Goal: Task Accomplishment & Management: Manage account settings

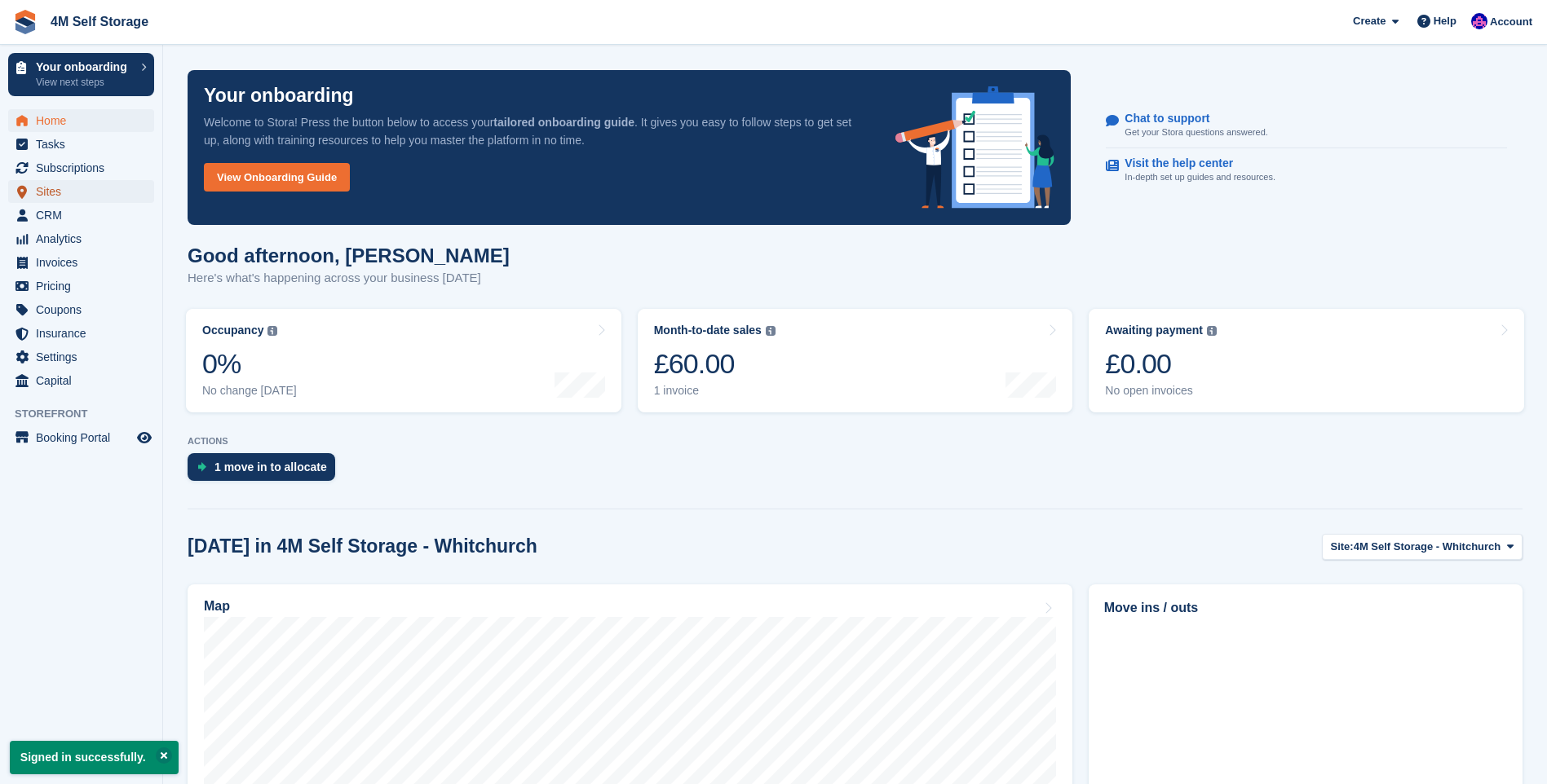
click at [93, 192] on span "Sites" at bounding box center [85, 191] width 98 height 23
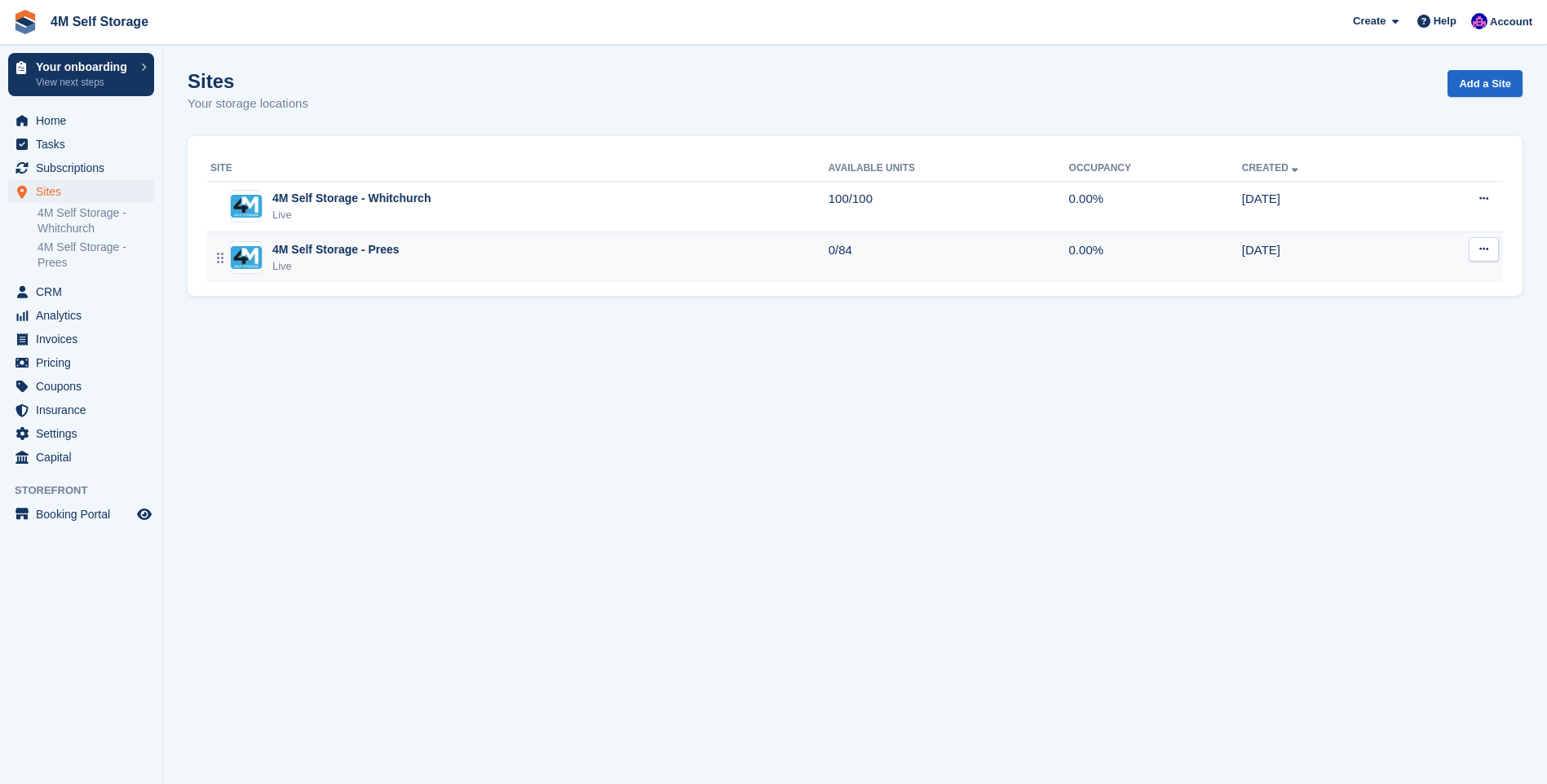
click at [332, 251] on div "4M Self Storage - Prees" at bounding box center [336, 249] width 127 height 17
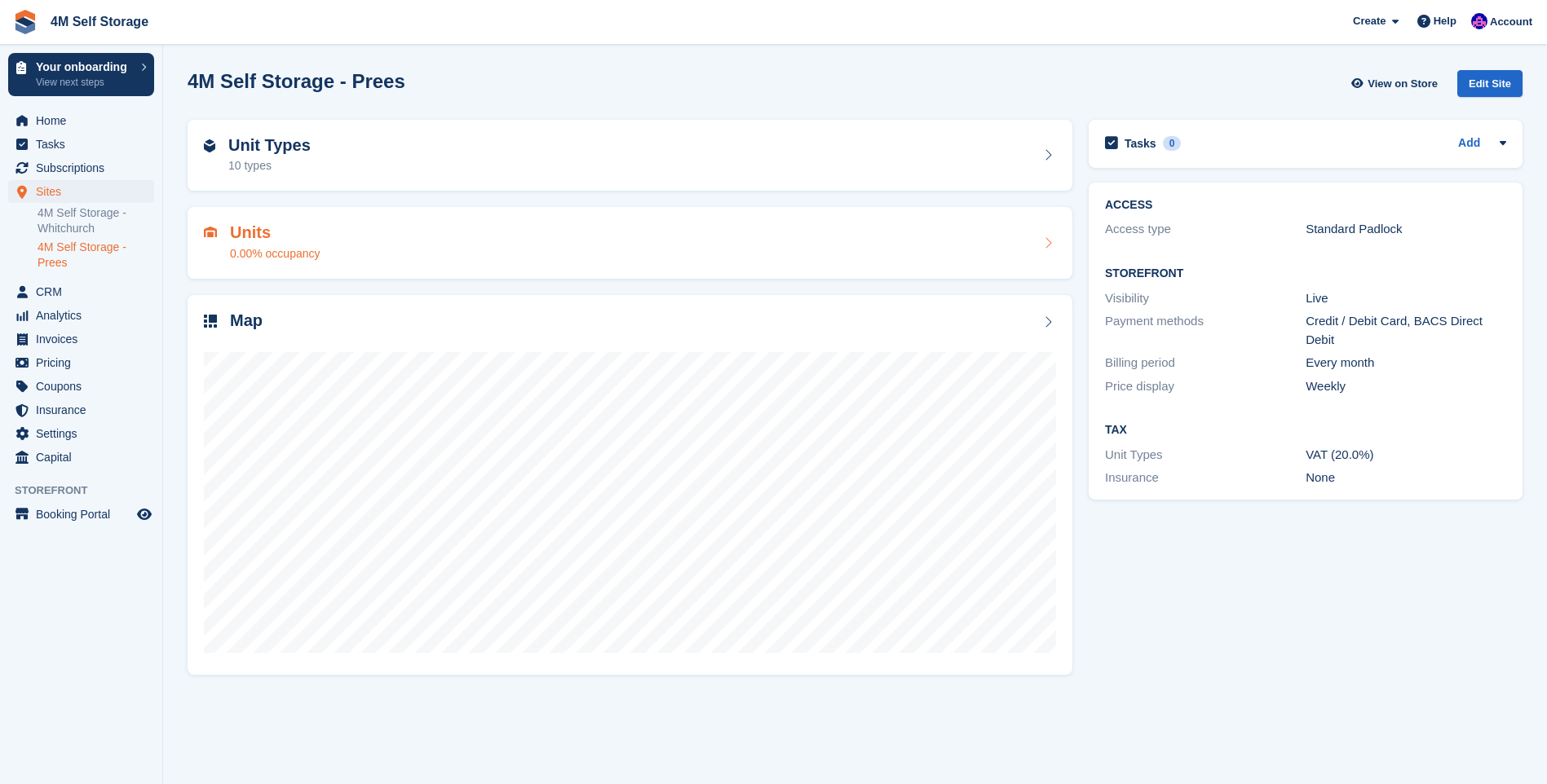
click at [1048, 247] on icon at bounding box center [1048, 243] width 16 height 13
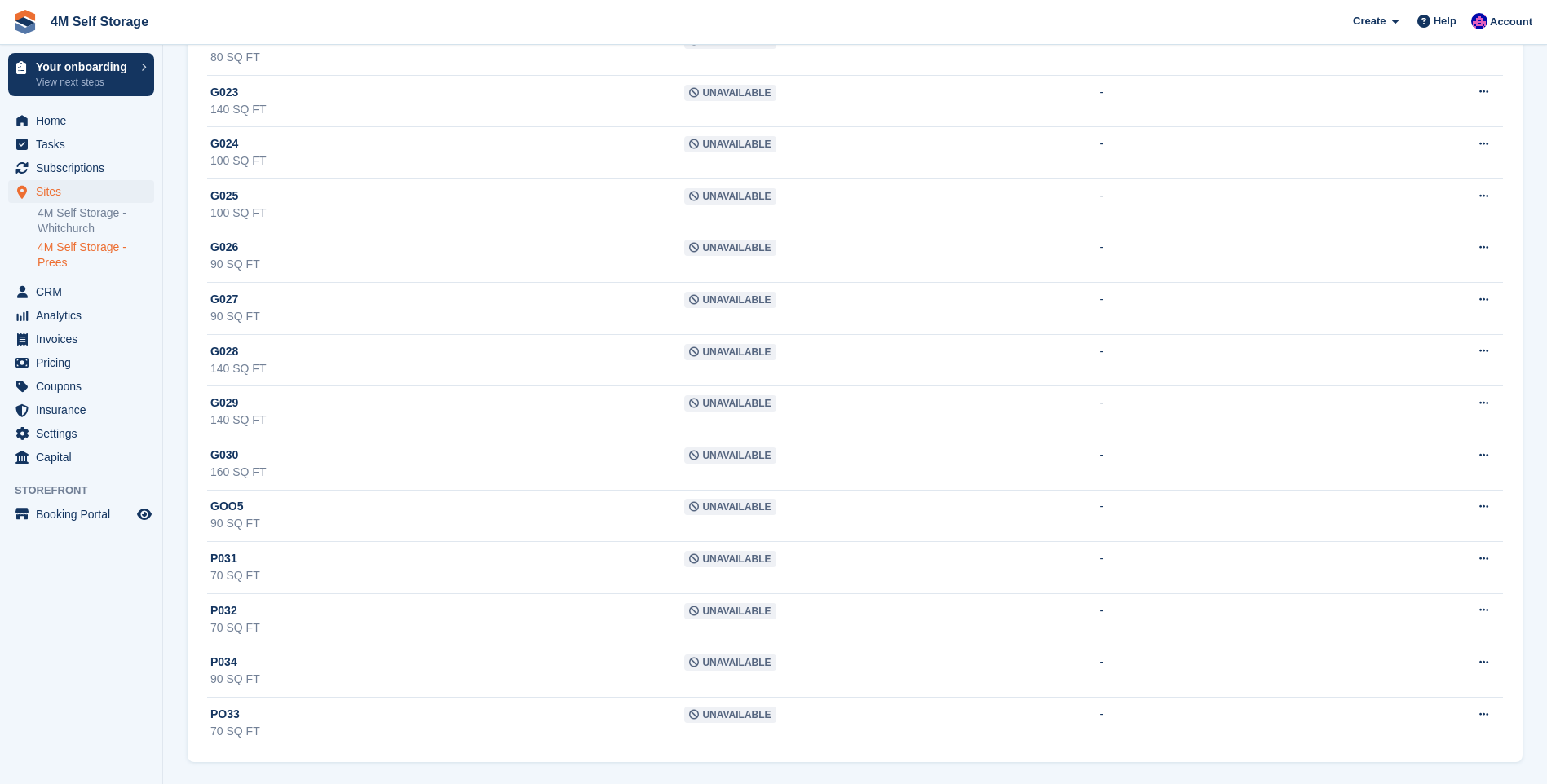
scroll to position [3813, 0]
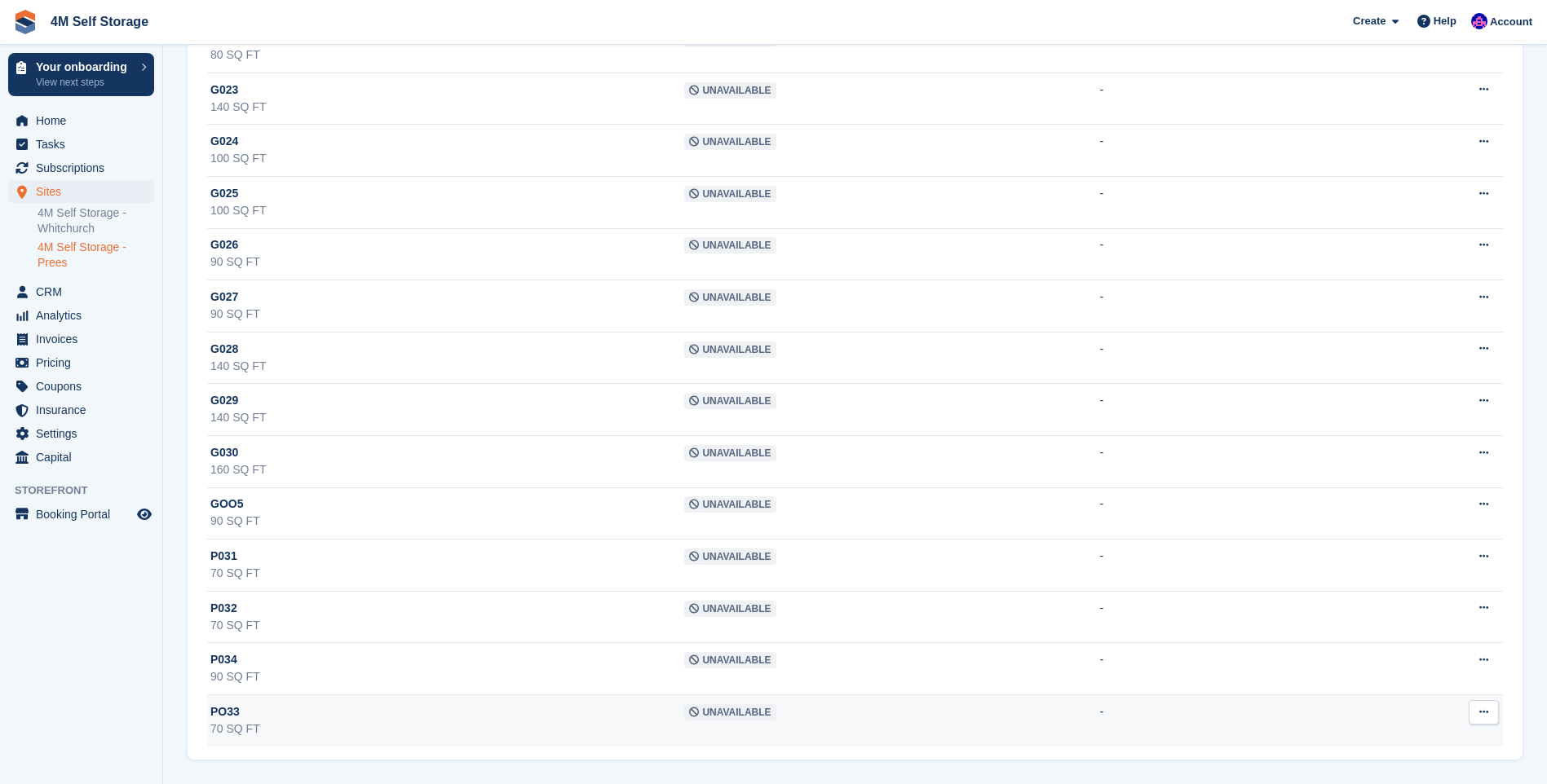
click at [1477, 710] on button at bounding box center [1483, 712] width 30 height 25
click at [1400, 743] on p "Edit unit" at bounding box center [1421, 743] width 142 height 21
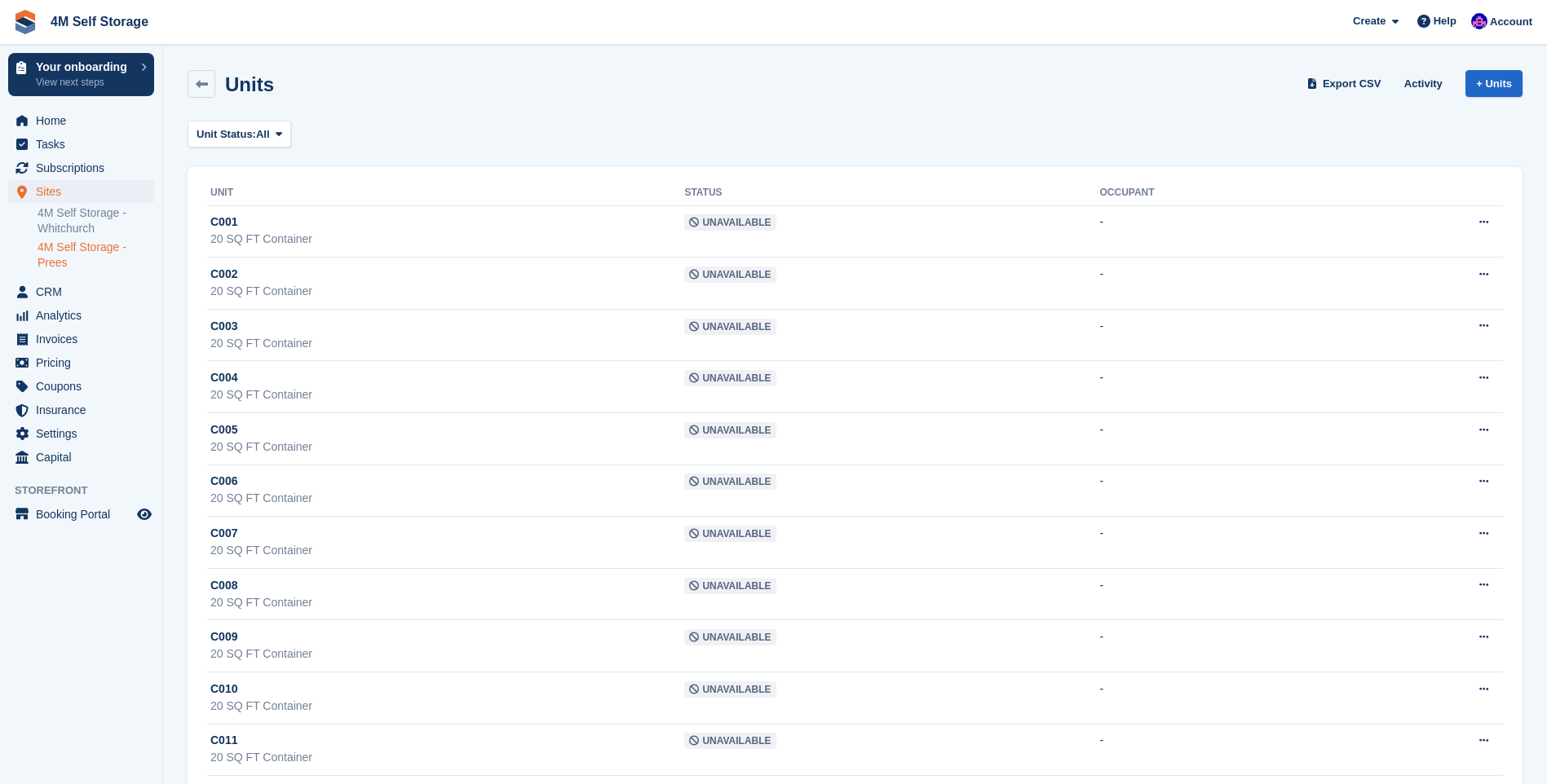
scroll to position [3813, 0]
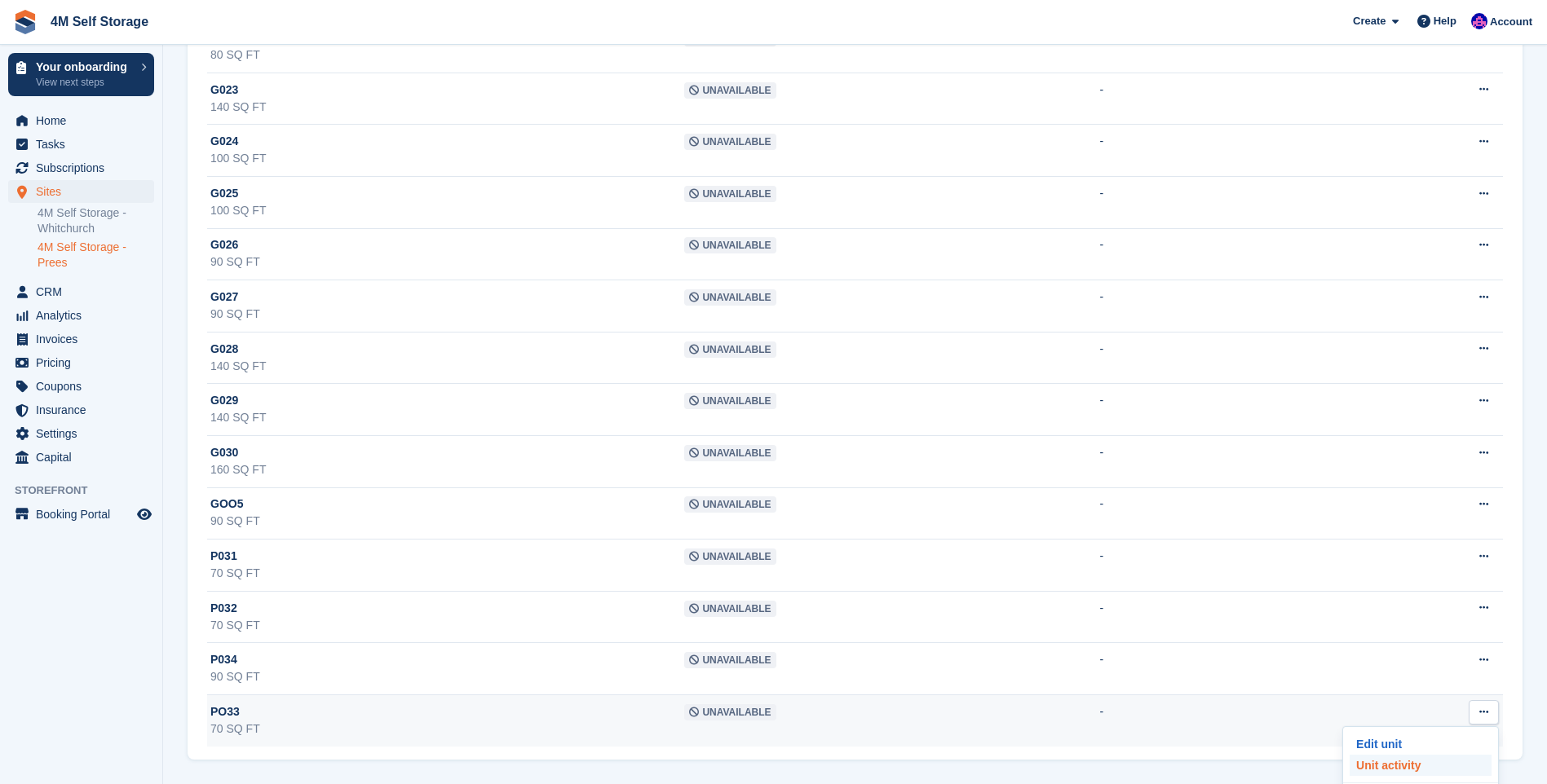
click at [1407, 762] on p "Unit activity" at bounding box center [1421, 765] width 142 height 21
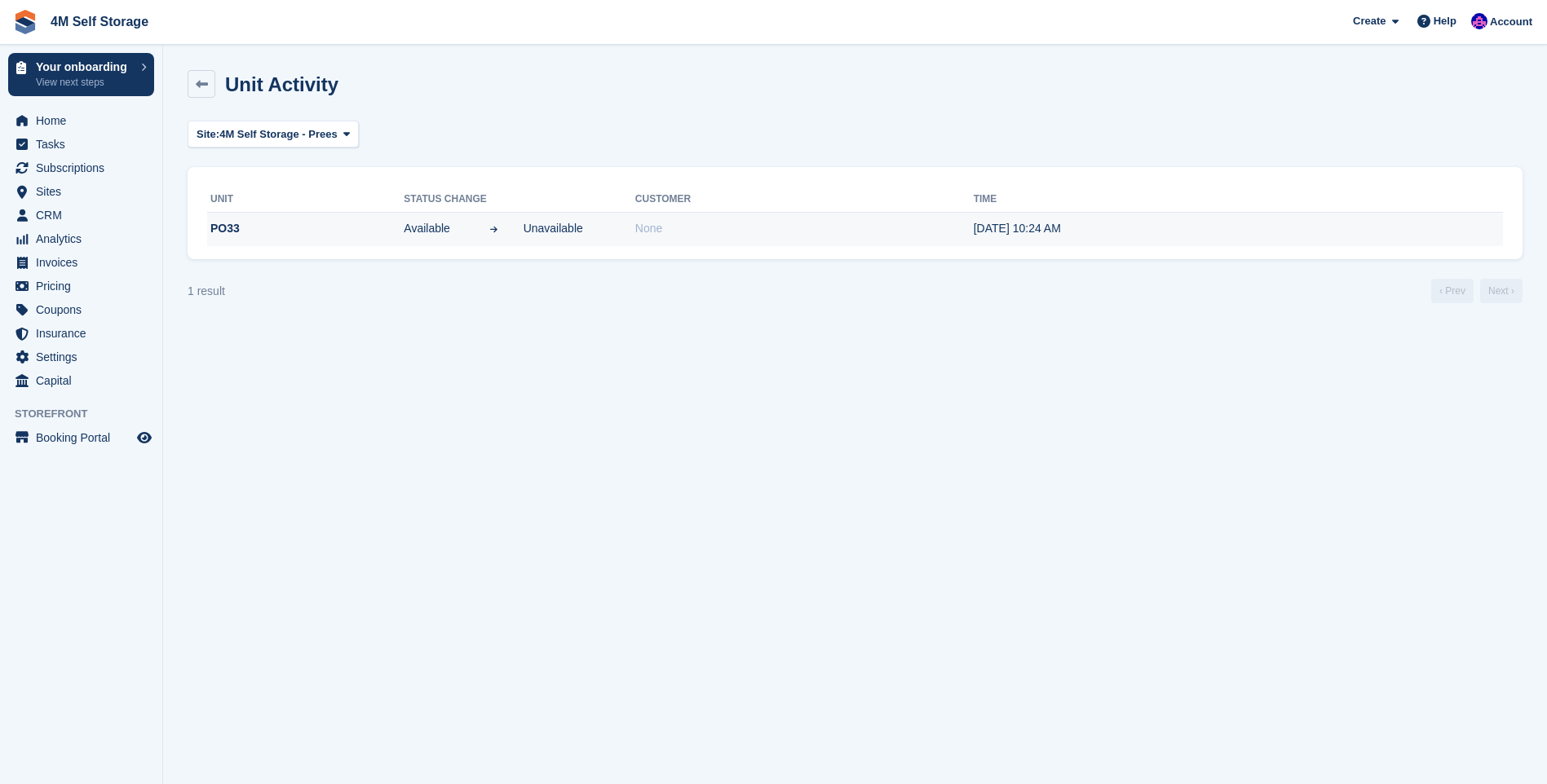
click at [498, 231] on icon at bounding box center [494, 229] width 11 height 8
click at [542, 231] on span "Unavailable" at bounding box center [553, 228] width 60 height 17
click at [557, 228] on span "Unavailable" at bounding box center [553, 228] width 60 height 17
click at [211, 81] on link at bounding box center [201, 84] width 28 height 28
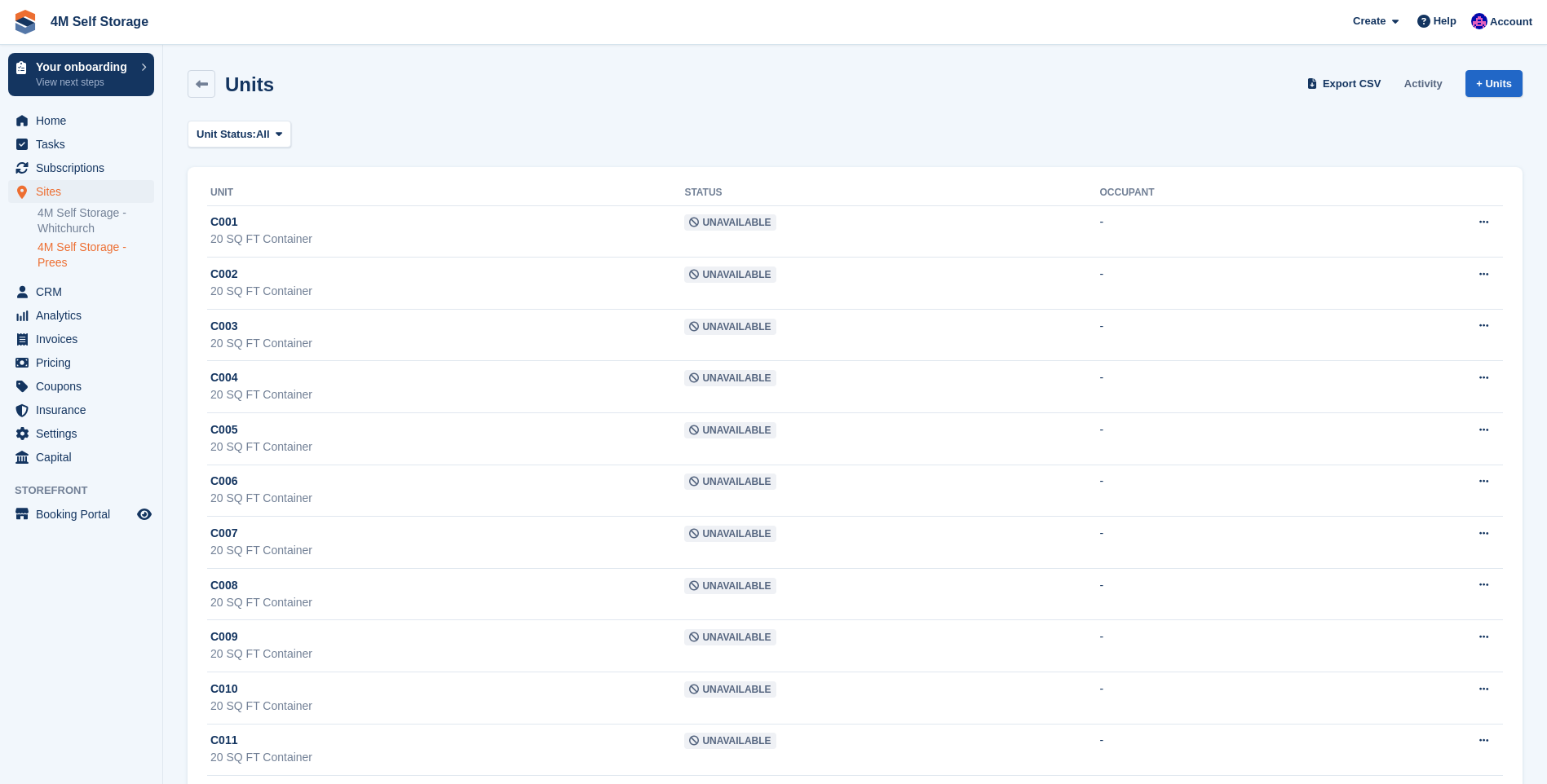
click at [1417, 89] on link "Activity" at bounding box center [1424, 83] width 52 height 27
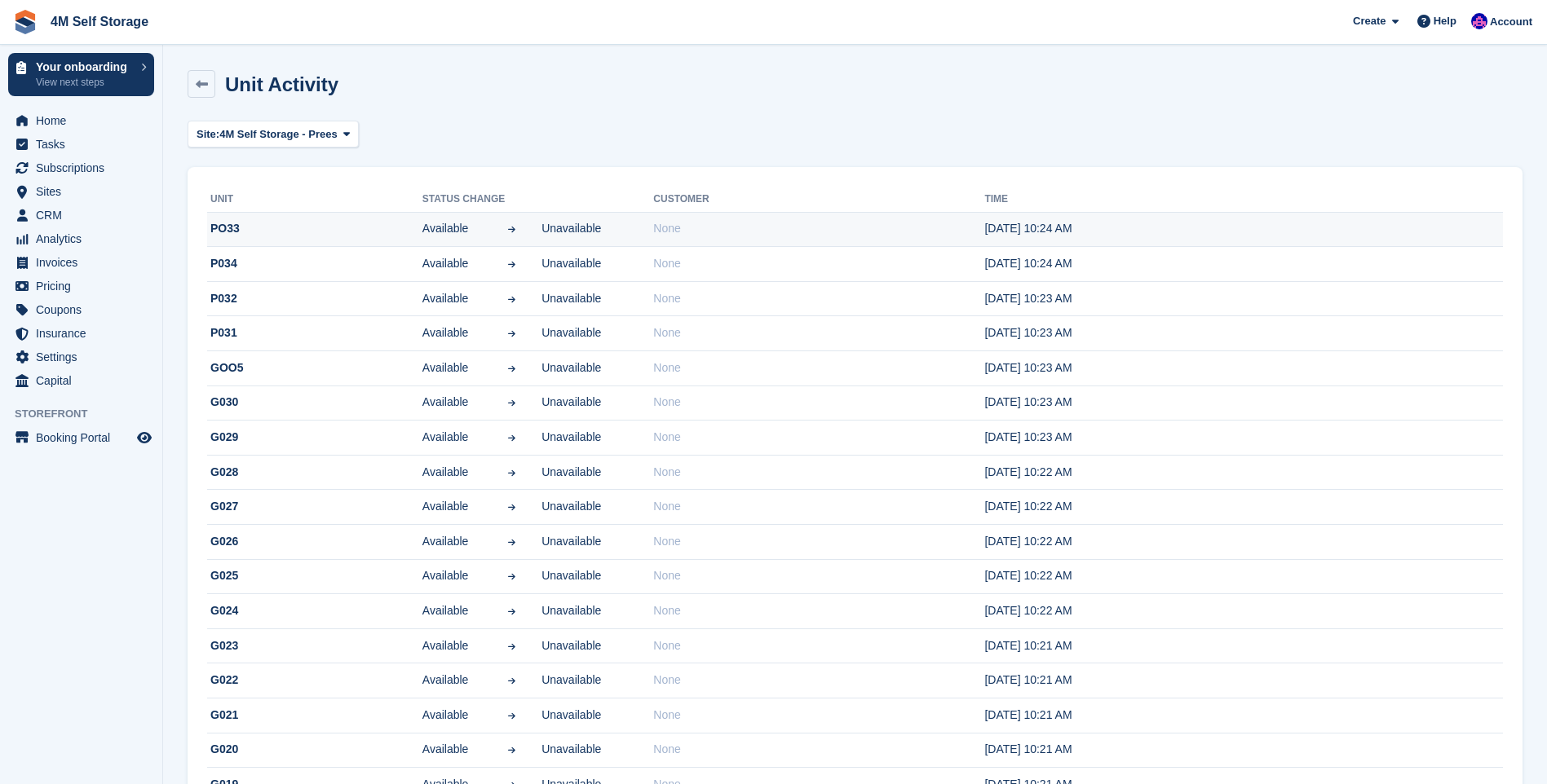
click at [554, 234] on span "Unavailable" at bounding box center [571, 228] width 60 height 17
click at [517, 232] on icon at bounding box center [512, 229] width 11 height 8
click at [476, 227] on span "Available" at bounding box center [452, 228] width 60 height 17
drag, startPoint x: 476, startPoint y: 227, endPoint x: 484, endPoint y: 225, distance: 8.2
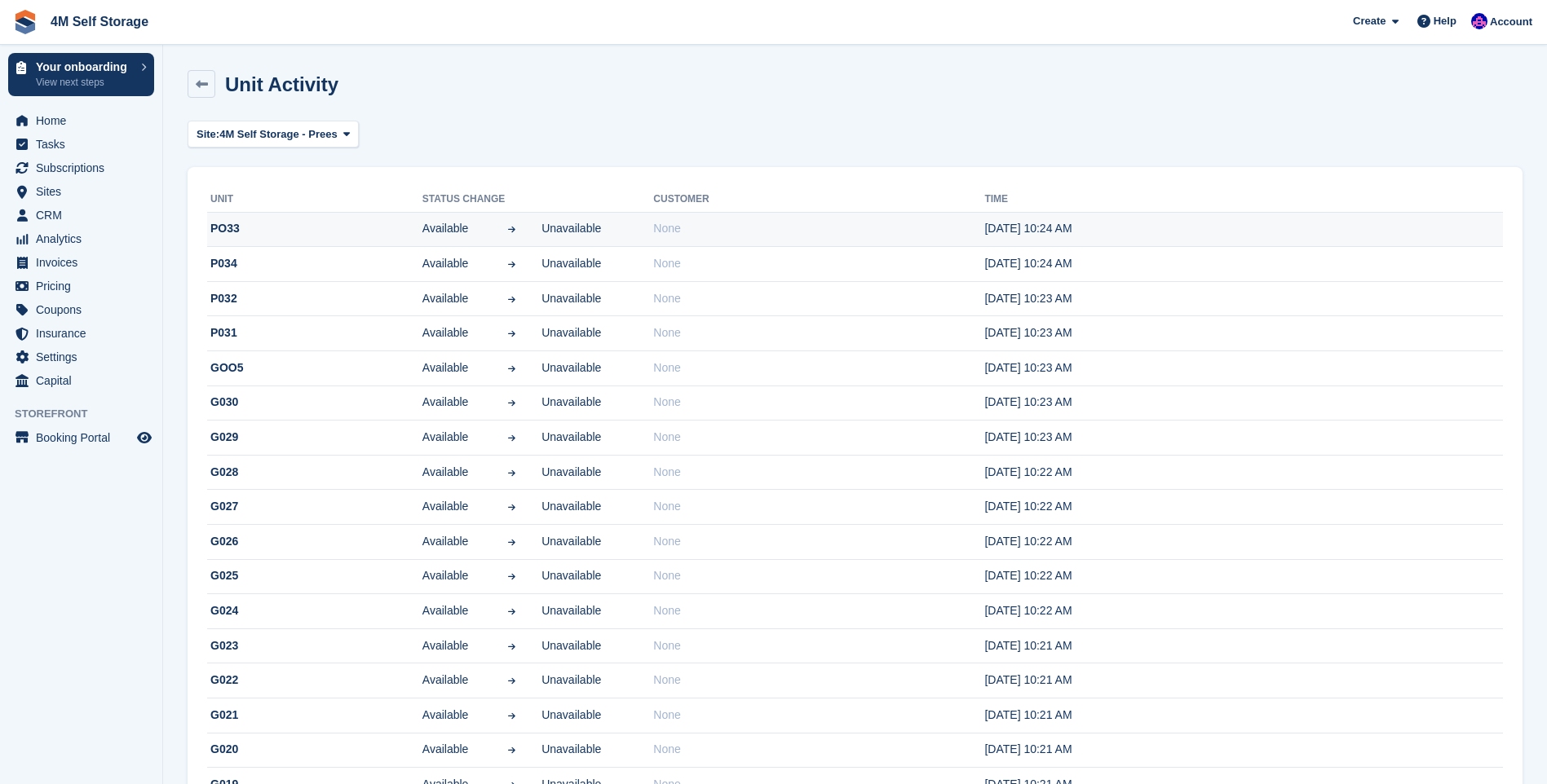
click at [481, 226] on span "Available" at bounding box center [452, 228] width 60 height 17
click at [513, 224] on div at bounding box center [512, 228] width 60 height 17
click at [453, 228] on span "Available" at bounding box center [452, 228] width 60 height 17
click at [207, 74] on link at bounding box center [201, 84] width 28 height 28
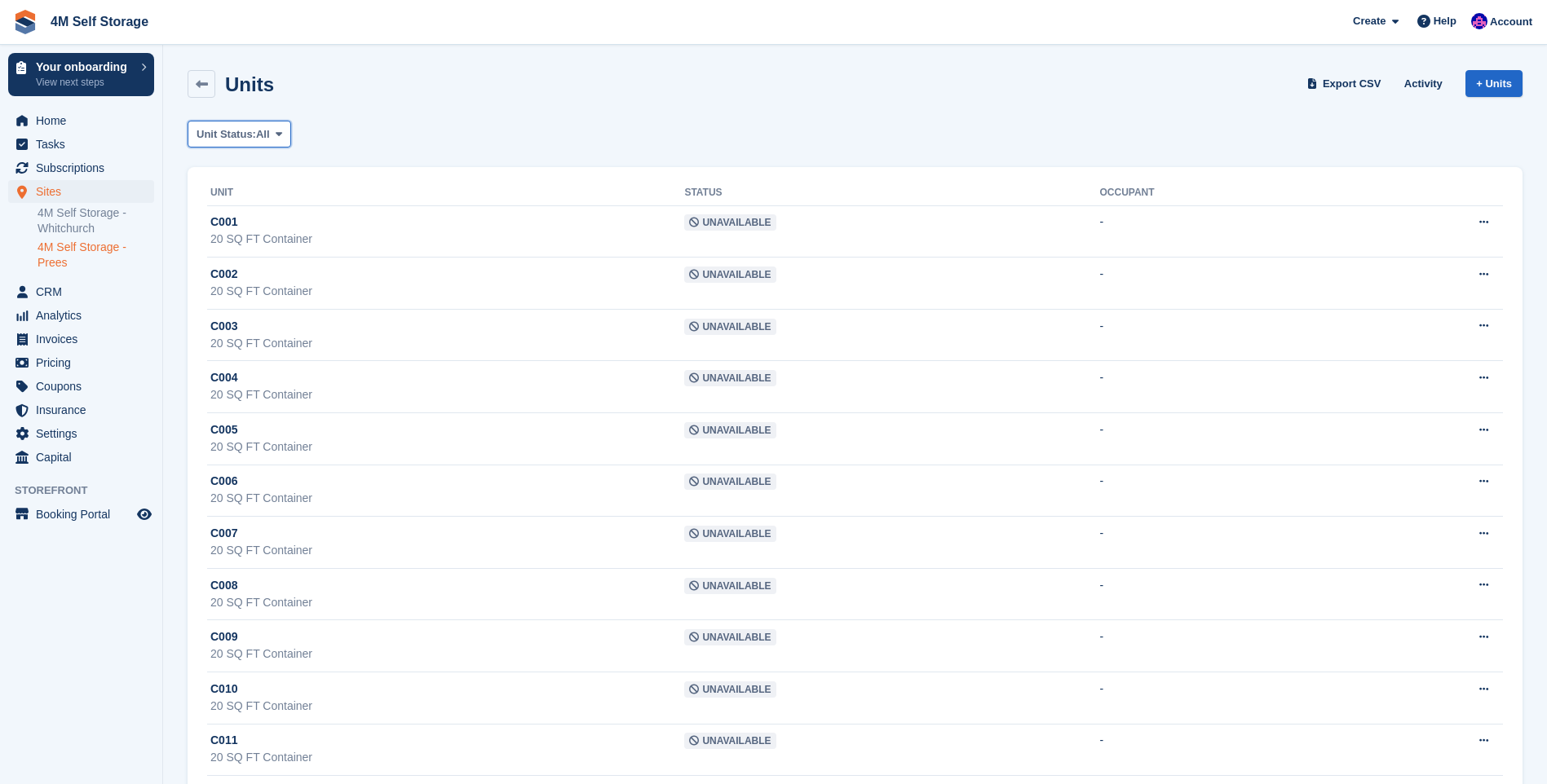
click at [280, 139] on span at bounding box center [279, 133] width 13 height 13
click at [203, 79] on icon at bounding box center [202, 85] width 12 height 12
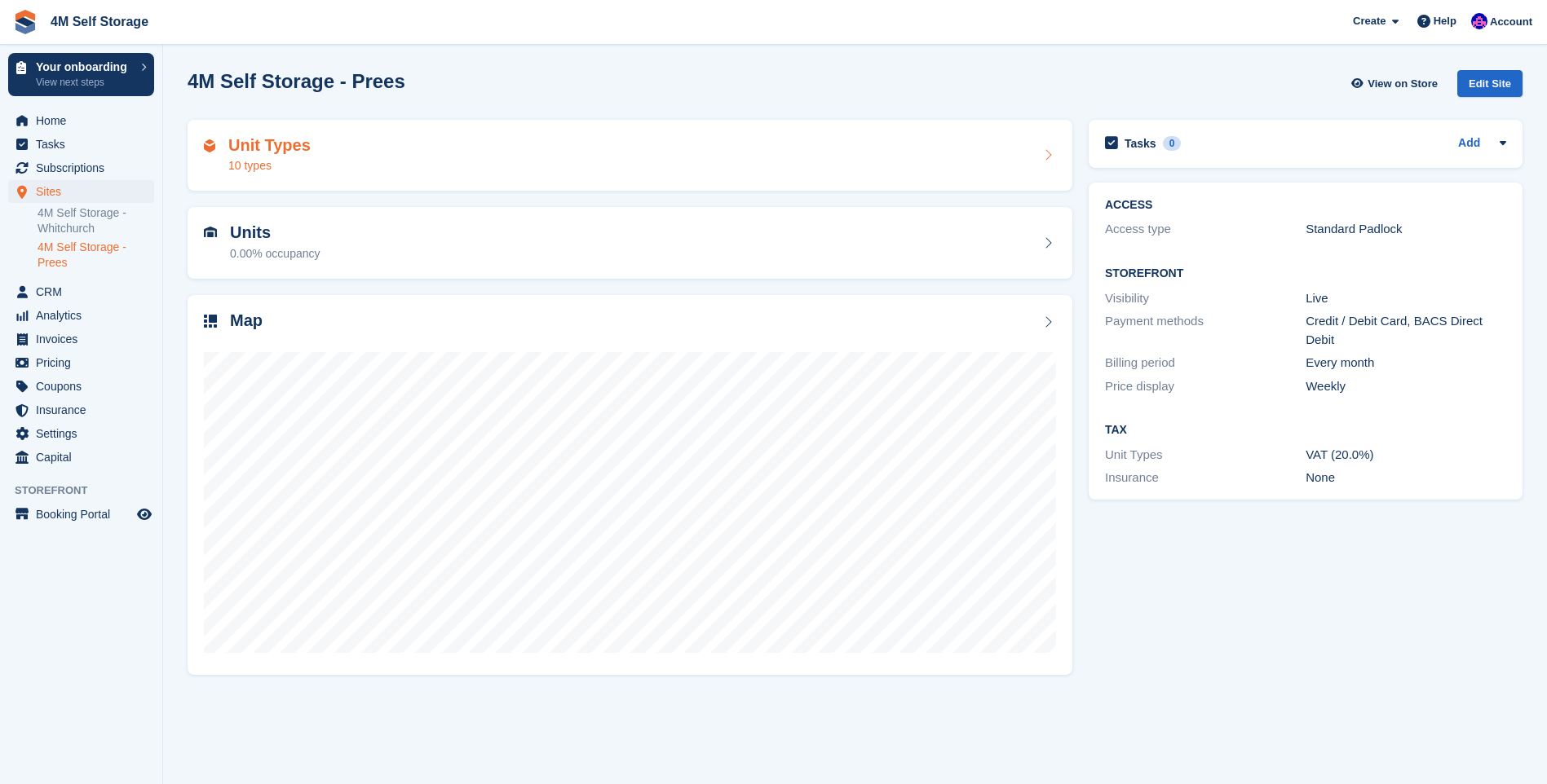
click at [998, 158] on div "Unit Types 10 types" at bounding box center [630, 155] width 852 height 39
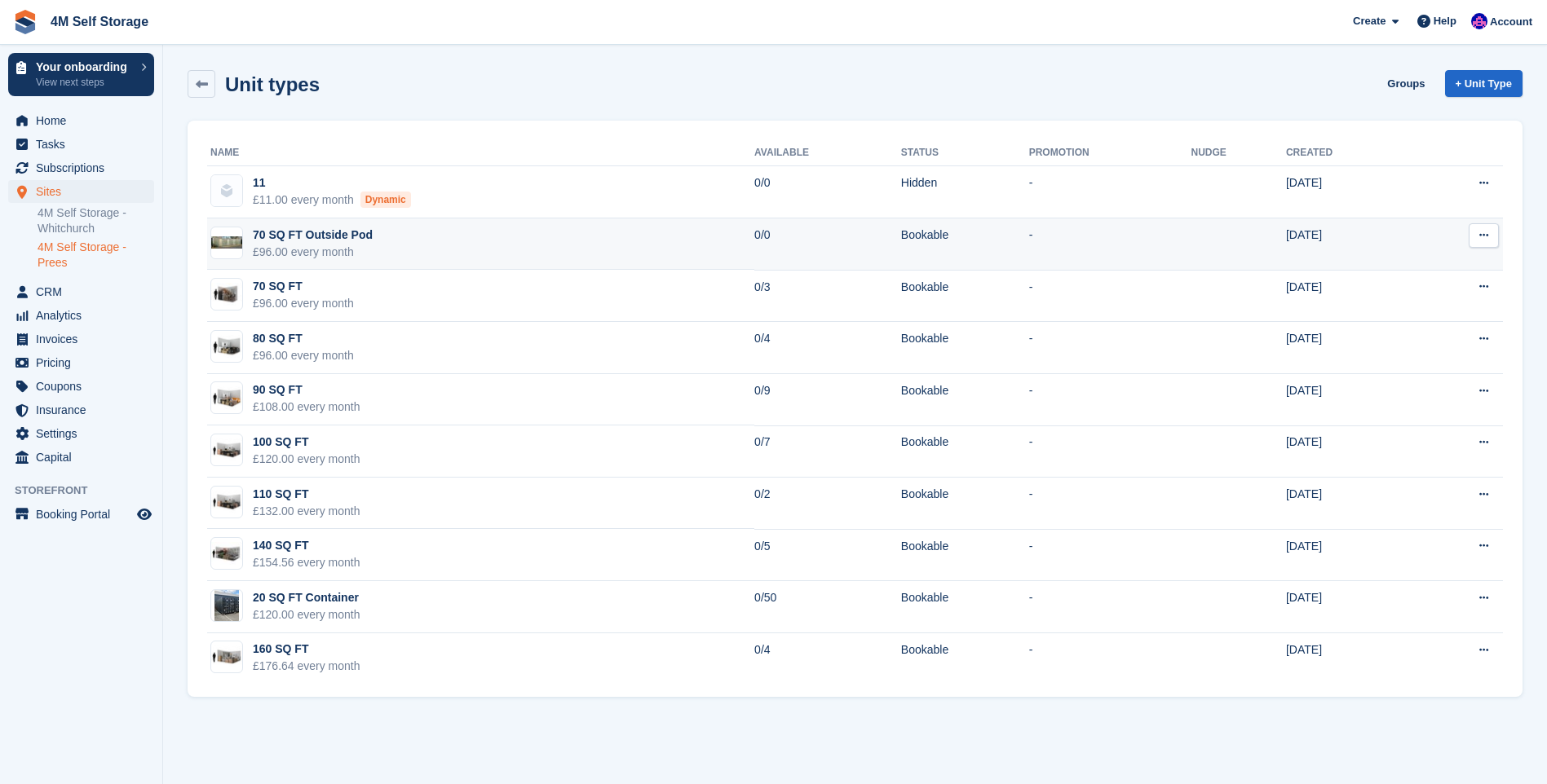
click at [1488, 241] on button at bounding box center [1483, 235] width 30 height 25
click at [1410, 264] on p "Edit unit type" at bounding box center [1421, 267] width 142 height 21
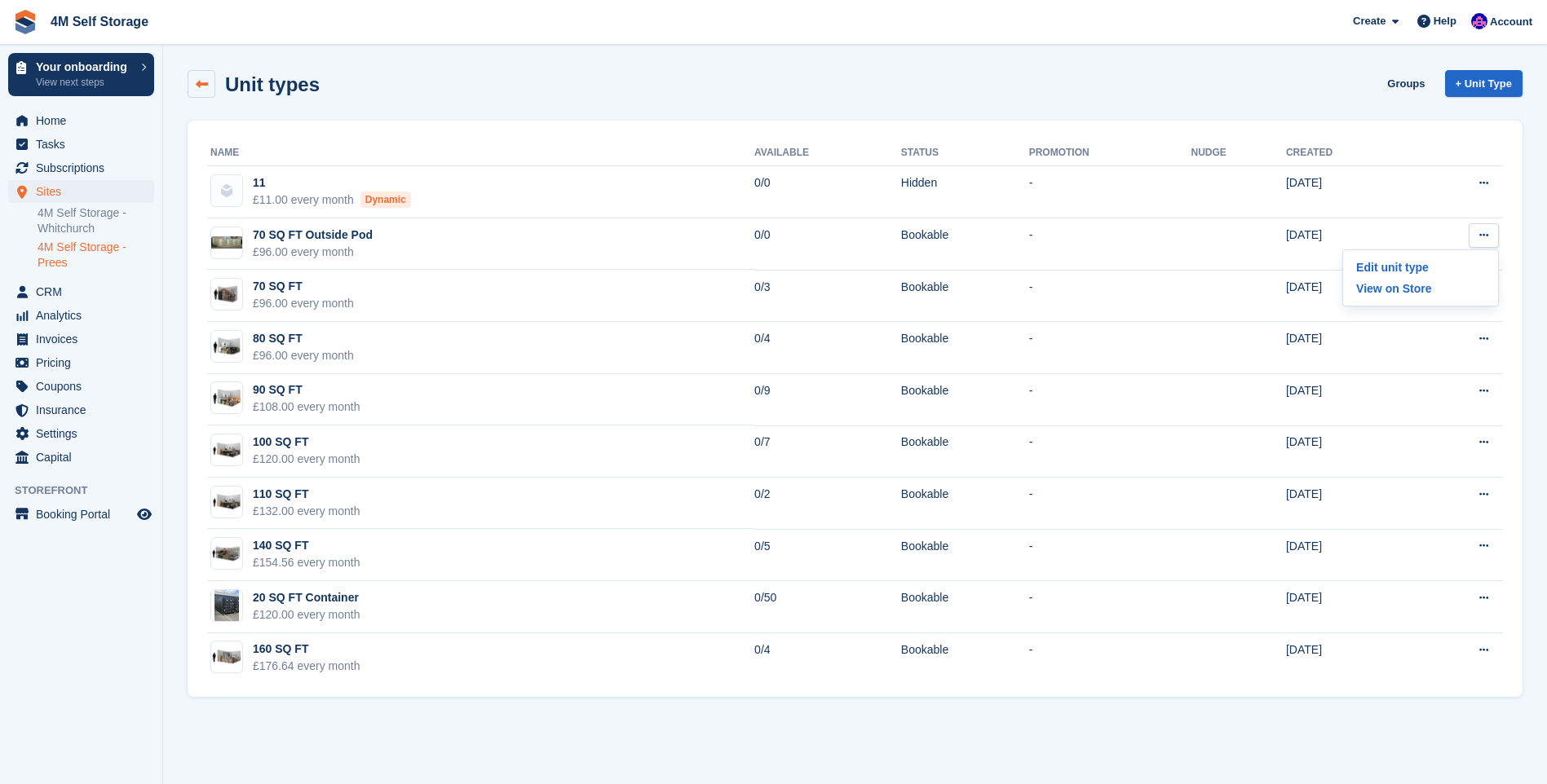
click at [203, 93] on link at bounding box center [201, 84] width 28 height 28
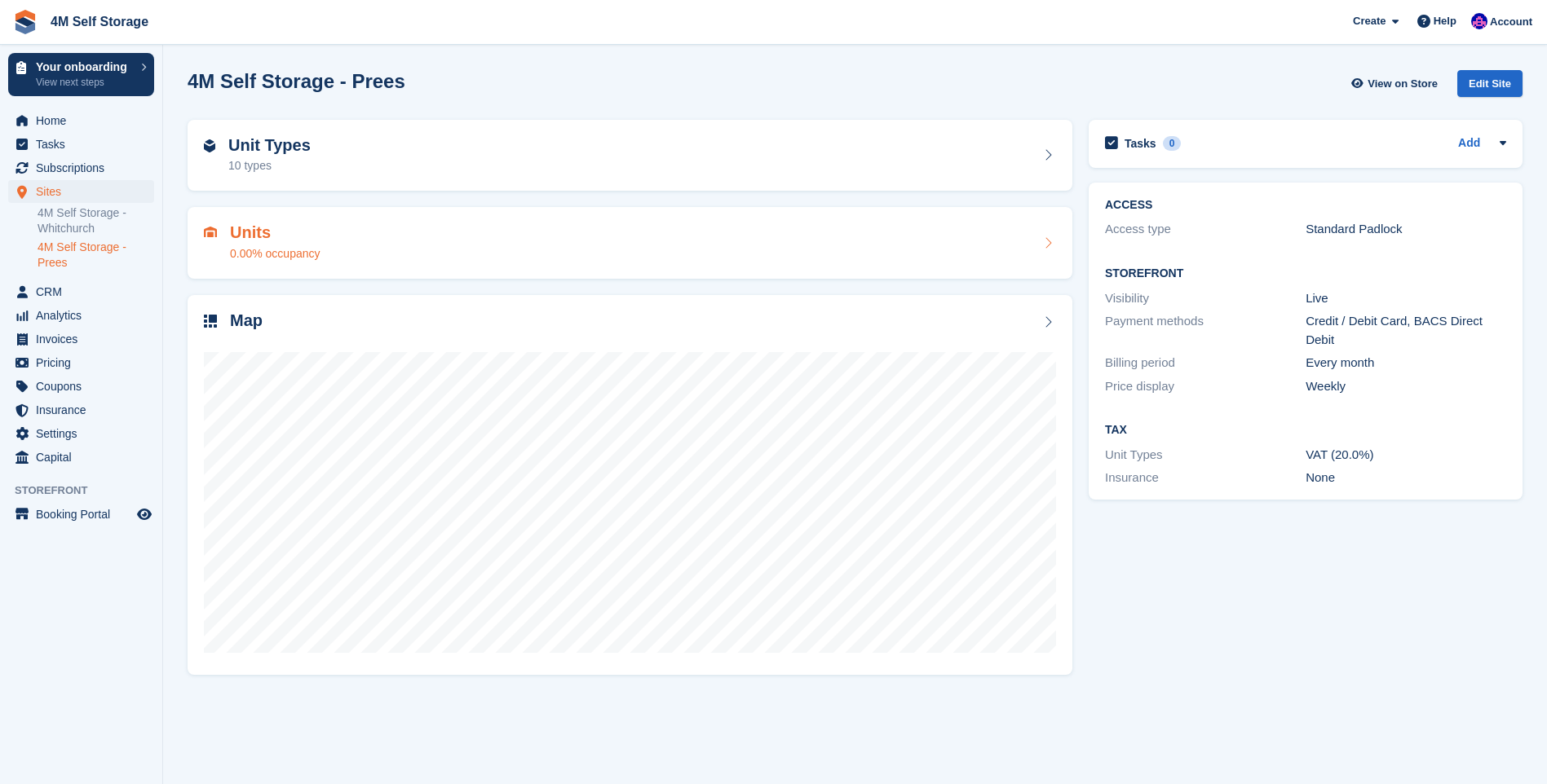
click at [1054, 234] on div "Units 0.00% occupancy" at bounding box center [630, 242] width 852 height 39
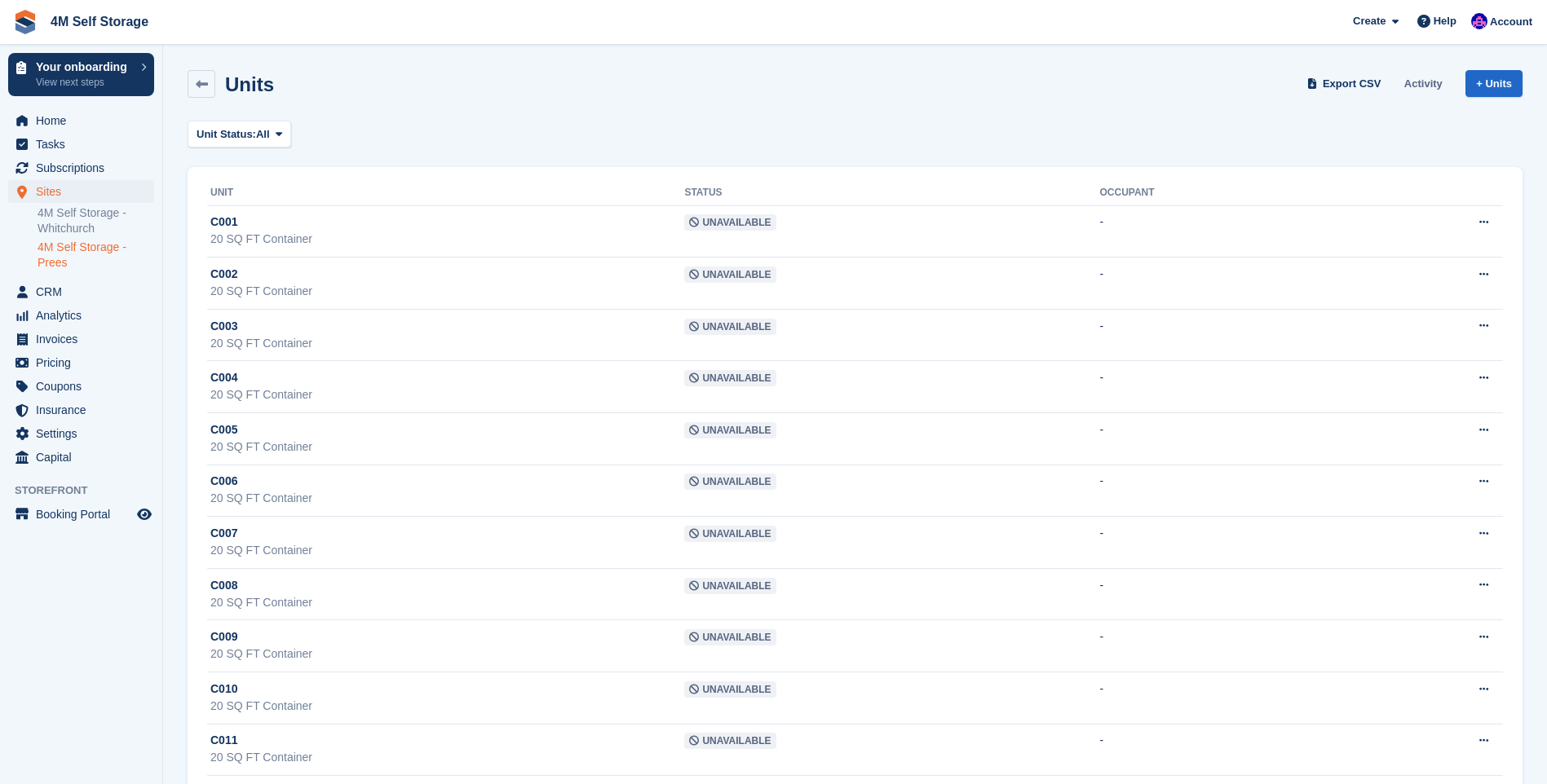
click at [1421, 87] on link "Activity" at bounding box center [1424, 83] width 52 height 27
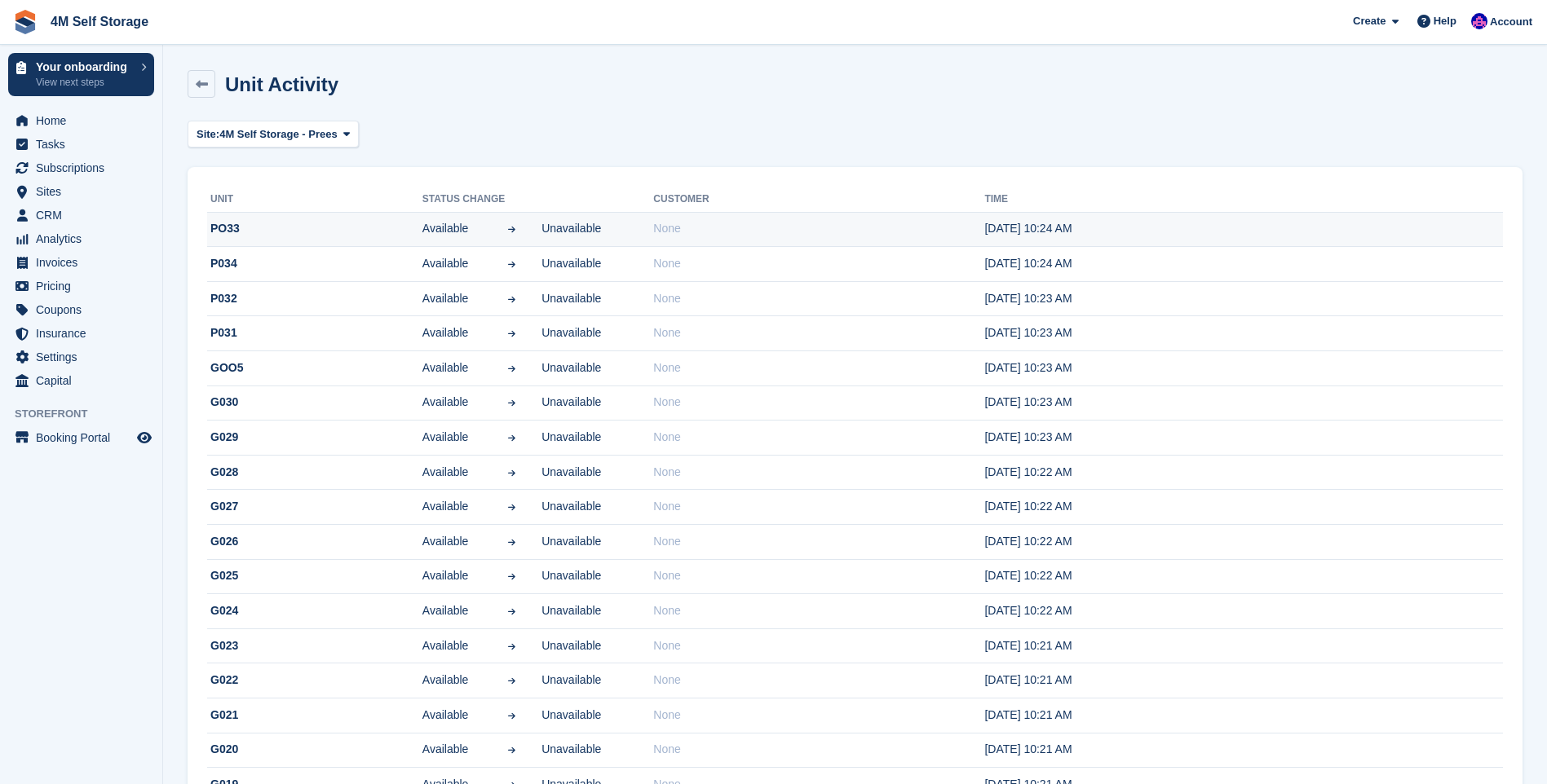
click at [305, 227] on td "PO33" at bounding box center [315, 229] width 215 height 35
click at [410, 227] on td "PO33" at bounding box center [315, 229] width 215 height 35
click at [491, 237] on div at bounding box center [512, 228] width 60 height 17
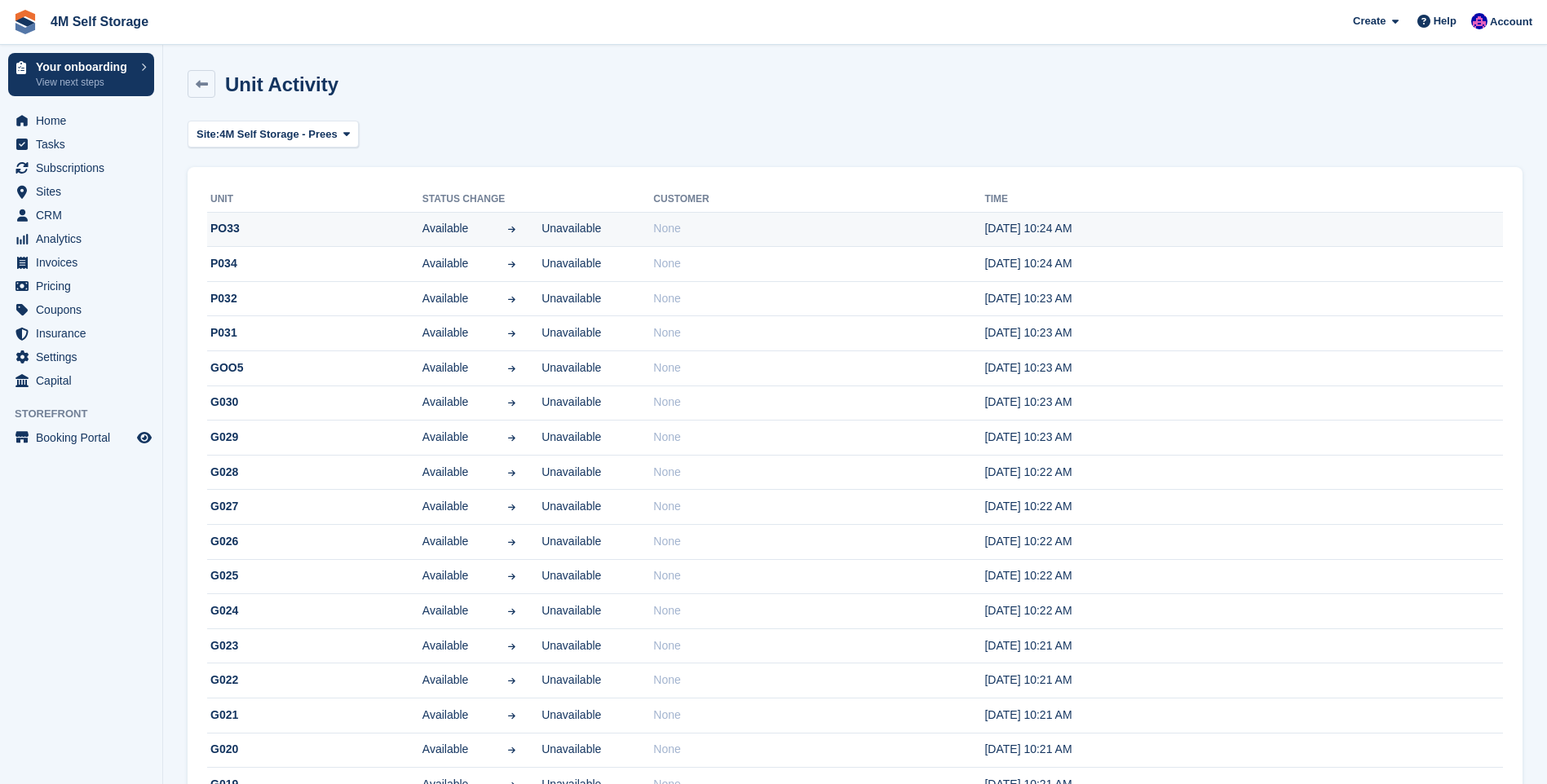
click at [224, 230] on td "PO33" at bounding box center [315, 229] width 215 height 35
drag, startPoint x: 224, startPoint y: 230, endPoint x: 197, endPoint y: 67, distance: 165.2
click at [199, 83] on icon at bounding box center [202, 85] width 12 height 12
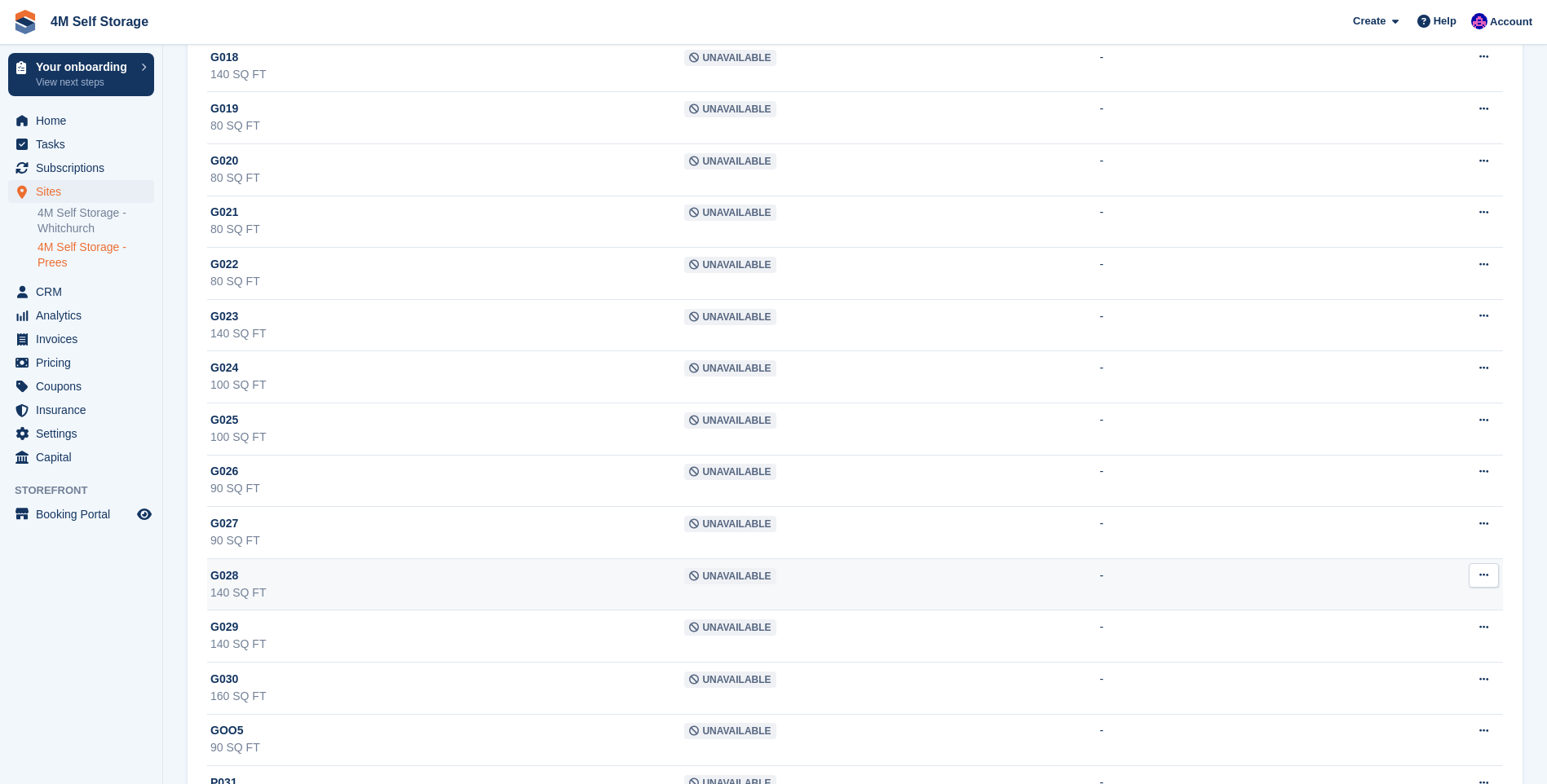
scroll to position [3813, 0]
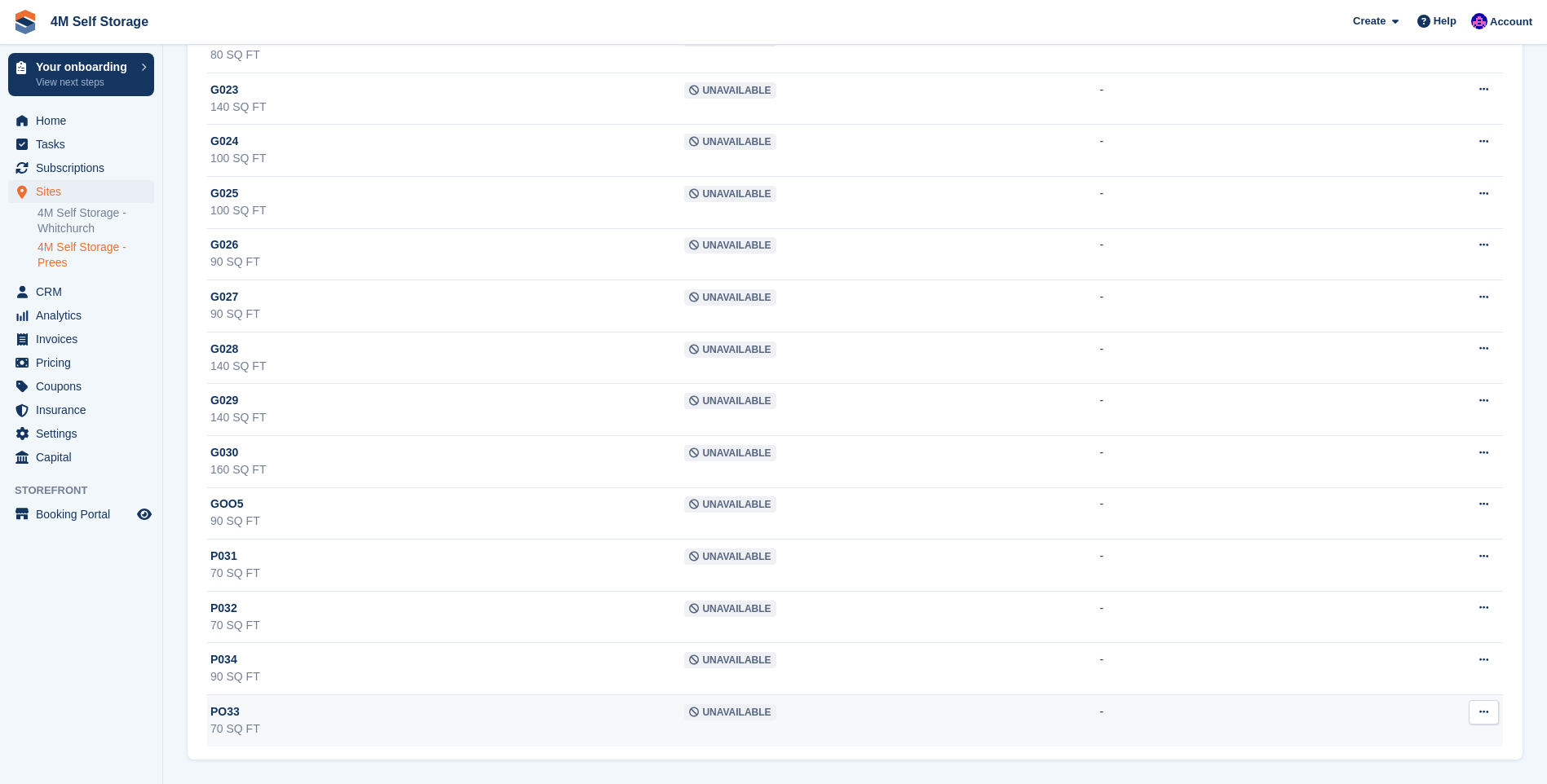
click at [705, 704] on span "Unavailable" at bounding box center [730, 712] width 92 height 16
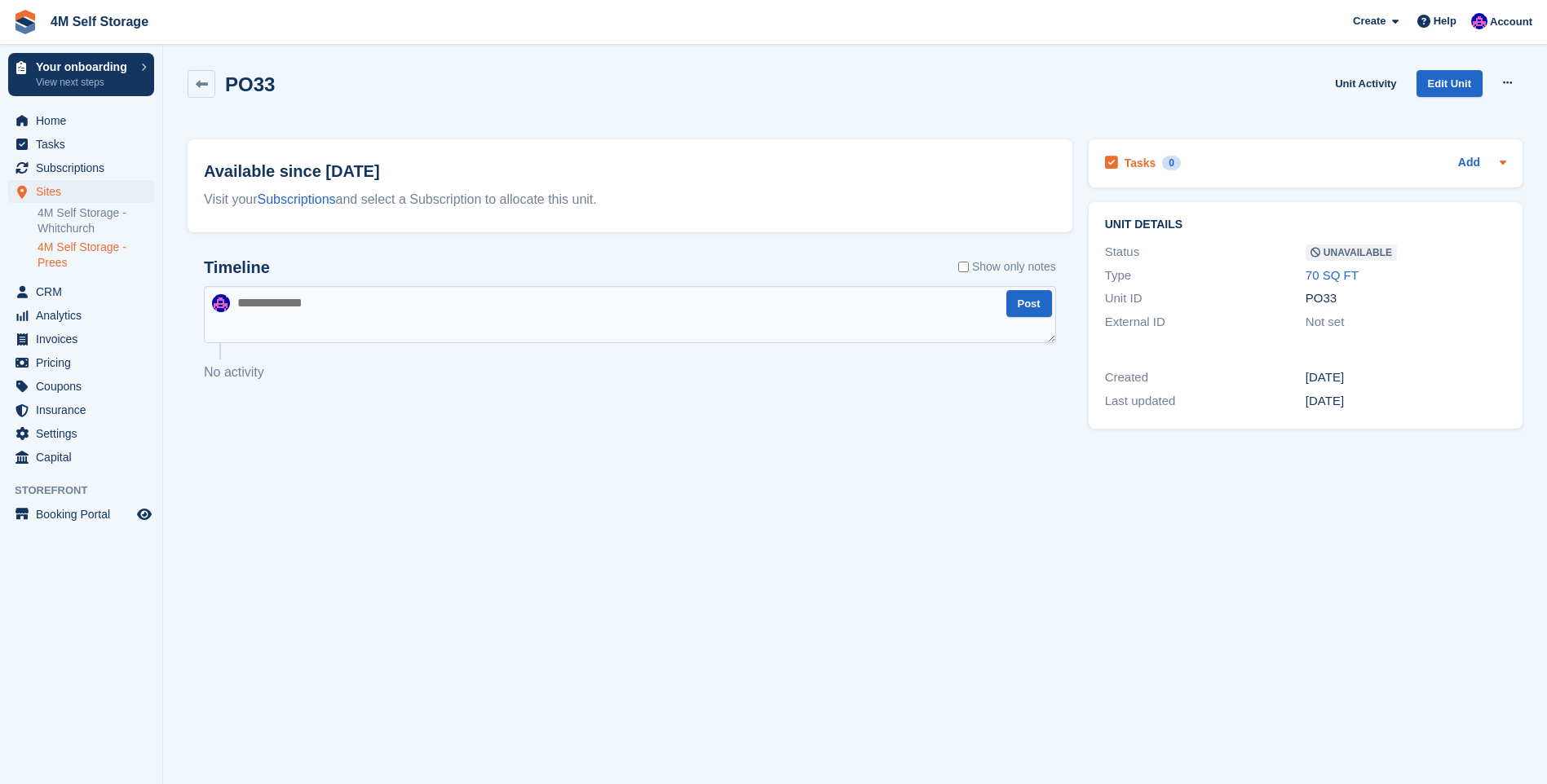
click at [1499, 166] on icon at bounding box center [1502, 161] width 13 height 13
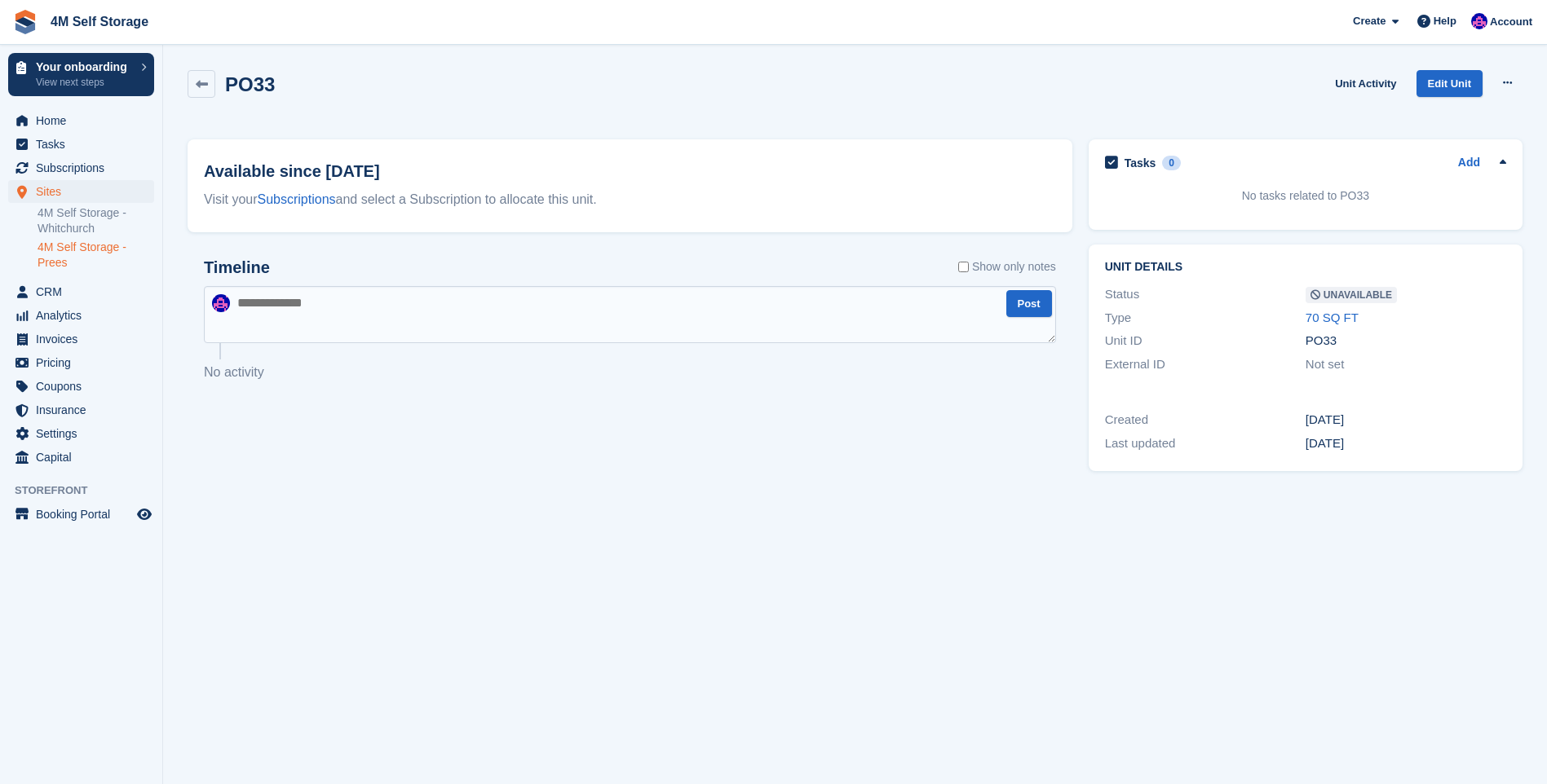
click at [1365, 295] on span "Unavailable" at bounding box center [1352, 294] width 92 height 16
click at [1500, 82] on button at bounding box center [1507, 83] width 30 height 25
click at [1457, 110] on p "Make Available" at bounding box center [1444, 114] width 142 height 21
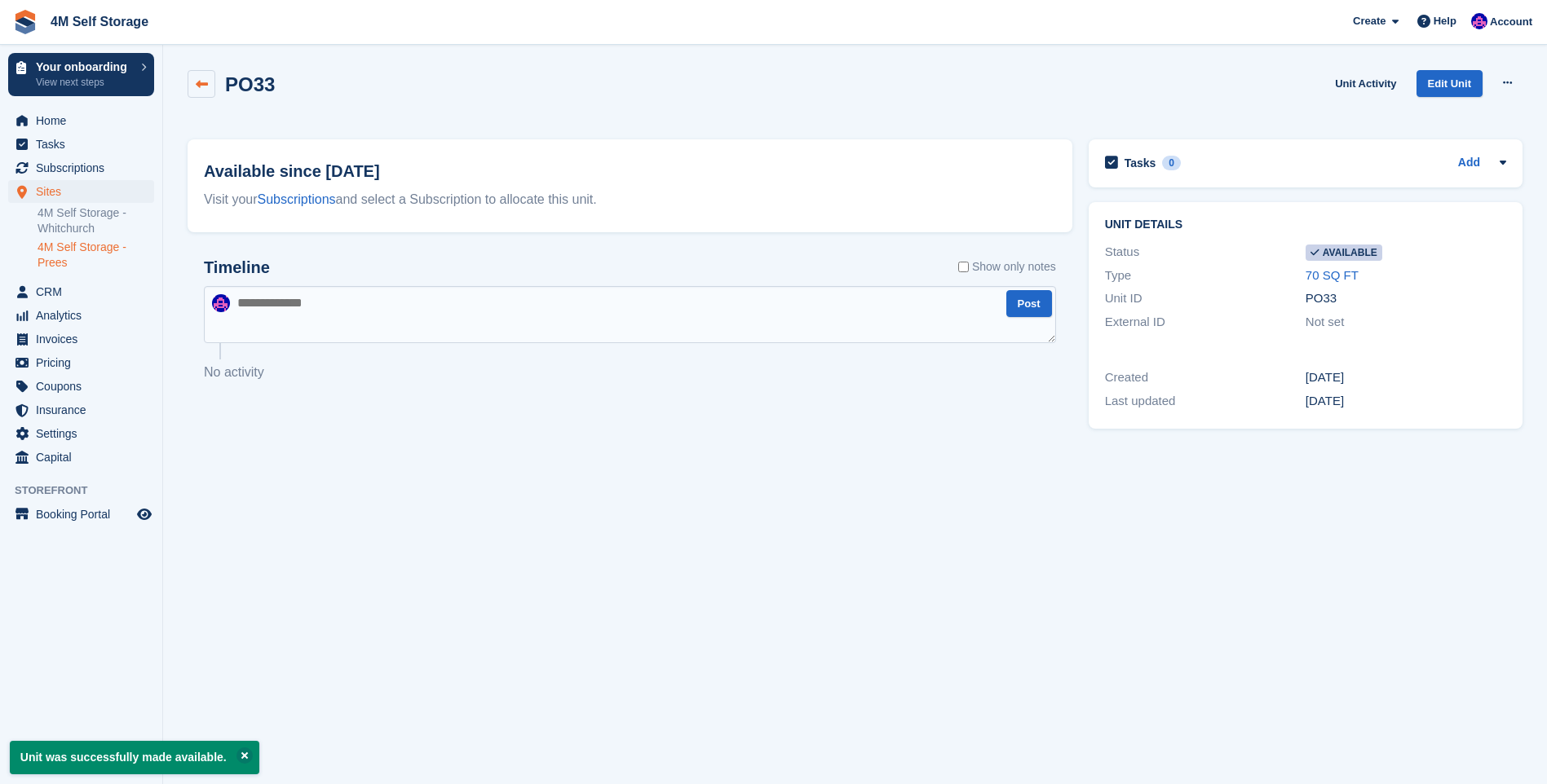
click at [199, 88] on icon at bounding box center [202, 85] width 12 height 12
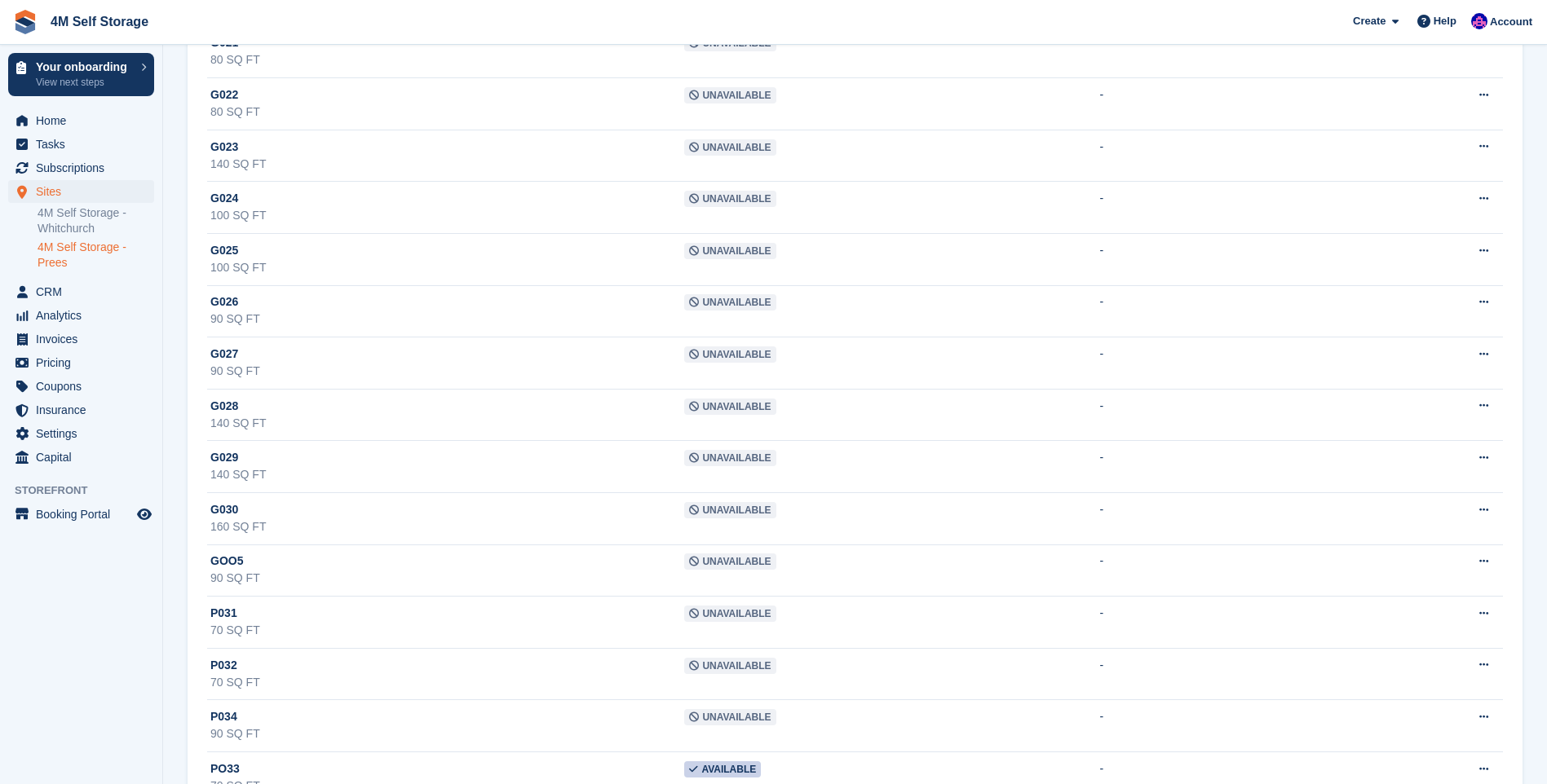
scroll to position [3813, 0]
